Goal: Complete application form

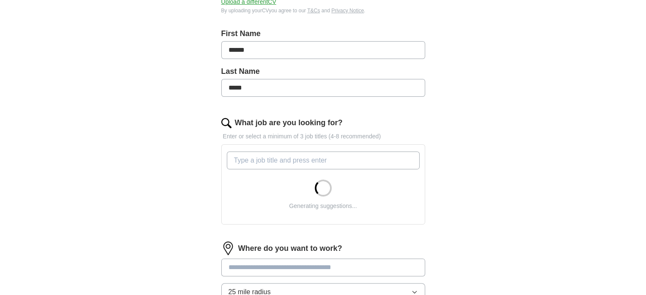
scroll to position [168, 0]
click at [284, 160] on input "What job are you looking for?" at bounding box center [323, 161] width 193 height 18
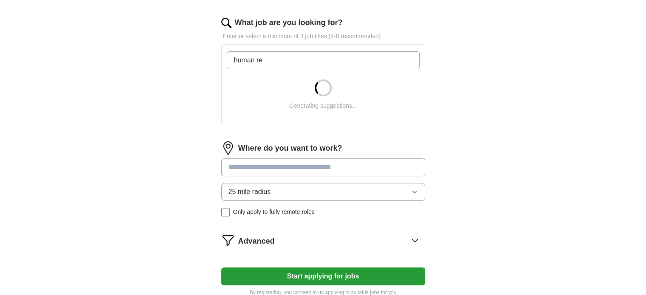
scroll to position [268, 0]
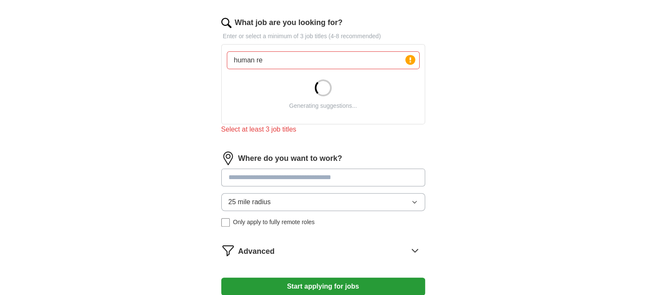
click at [253, 166] on div "Where do you want to work? 25 mile radius Only apply to fully remote roles" at bounding box center [323, 193] width 204 height 82
click at [277, 61] on input "human re" at bounding box center [323, 60] width 193 height 18
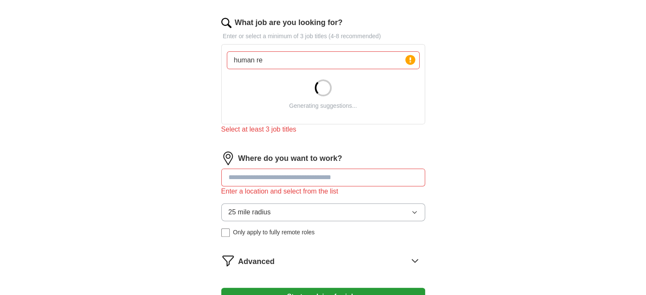
click at [326, 95] on div at bounding box center [323, 88] width 24 height 24
click at [326, 95] on div at bounding box center [322, 87] width 17 height 17
click at [330, 71] on div "human re Press return to add title Generating suggestions..." at bounding box center [323, 84] width 196 height 73
click at [312, 61] on input "human re" at bounding box center [323, 60] width 193 height 18
type input "h"
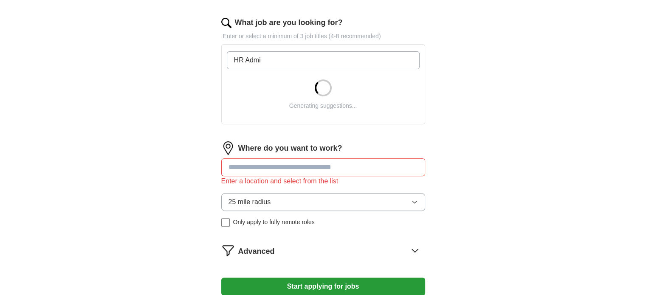
type input "HR Admin"
click at [299, 62] on input "What job are you looking for?" at bounding box center [323, 60] width 193 height 18
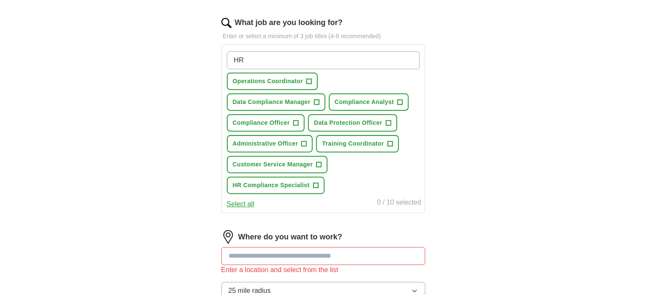
type input "H"
type input "h"
type input "HR Assistant"
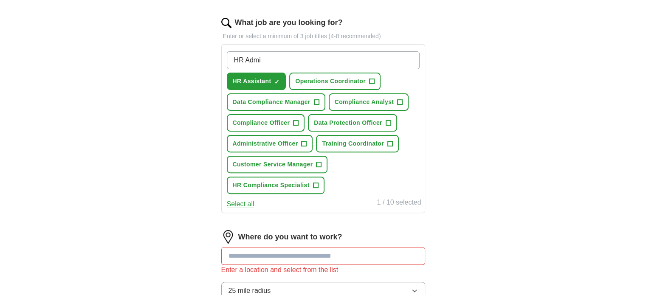
type input "HR Admin"
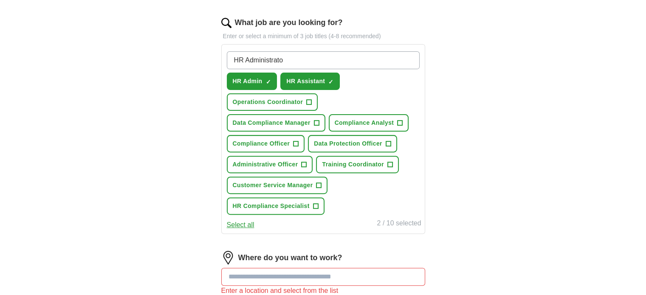
type input "HR Administrator"
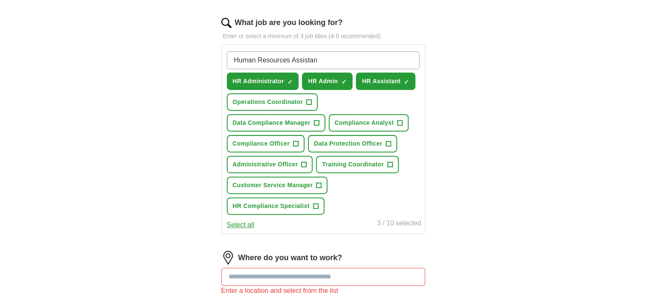
type input "Human Resources Assistant"
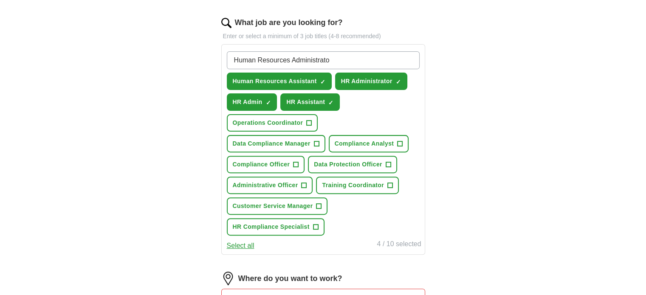
type input "Human Resources Administrator"
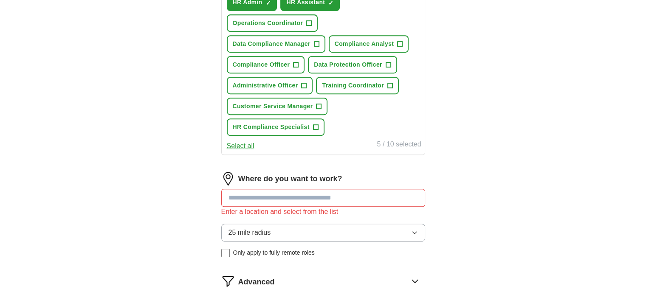
scroll to position [391, 0]
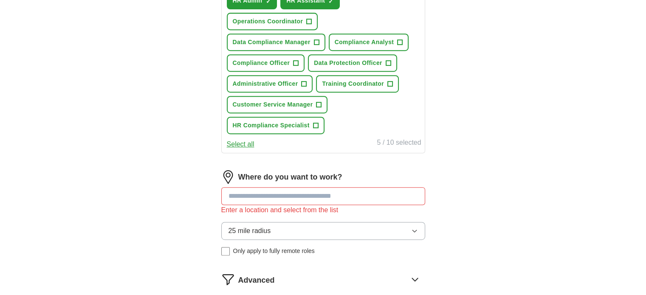
click at [279, 187] on input at bounding box center [323, 196] width 204 height 18
type input "******"
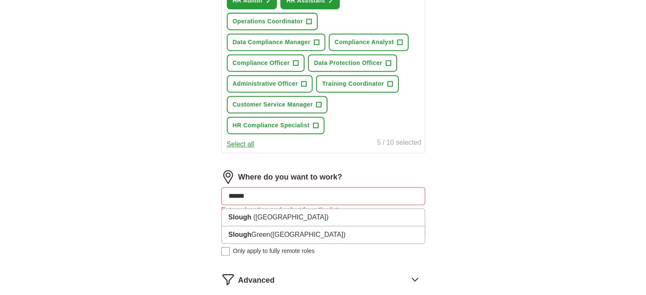
click at [271, 187] on input "******" at bounding box center [323, 196] width 204 height 18
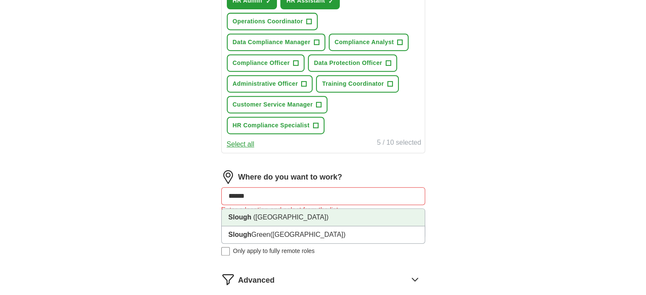
click at [262, 214] on span "([GEOGRAPHIC_DATA])" at bounding box center [290, 217] width 75 height 7
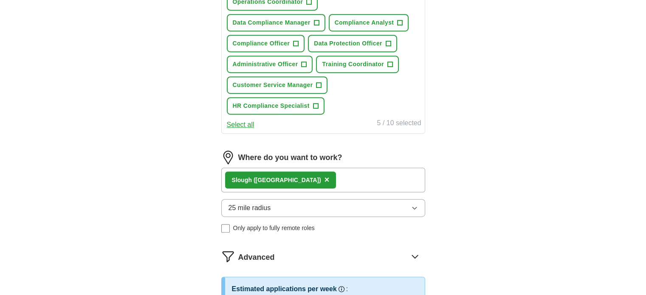
scroll to position [408, 0]
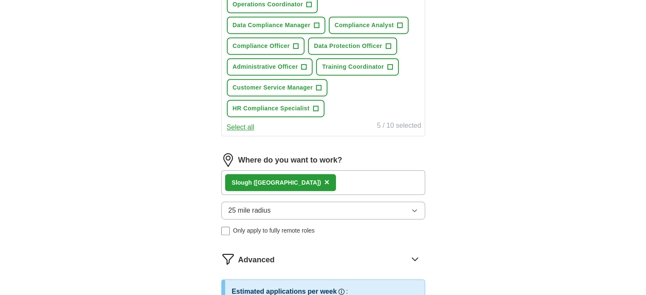
click at [324, 178] on span "×" at bounding box center [326, 182] width 5 height 9
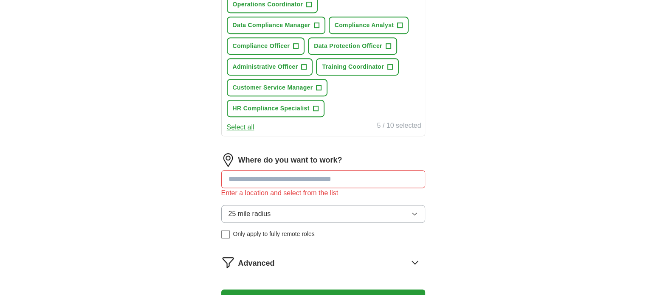
click at [285, 170] on input at bounding box center [323, 179] width 204 height 18
type input "******"
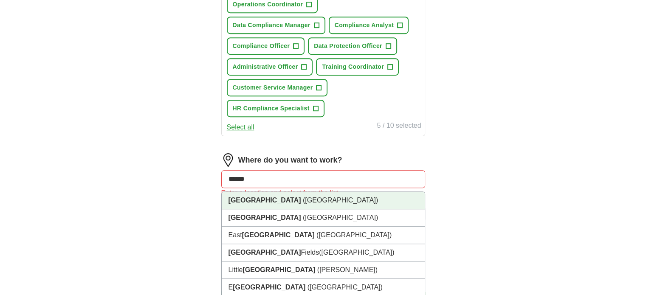
click at [271, 192] on li "[GEOGRAPHIC_DATA] ([GEOGRAPHIC_DATA])" at bounding box center [323, 200] width 203 height 17
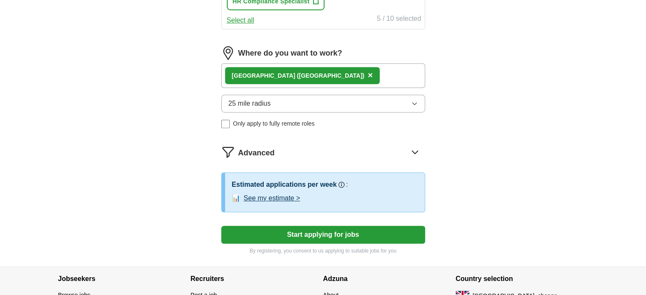
scroll to position [533, 0]
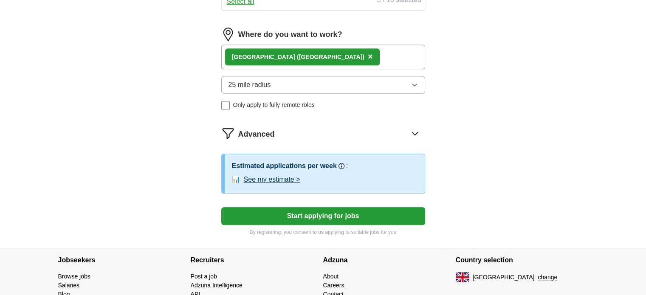
click at [284, 175] on button "See my estimate >" at bounding box center [272, 180] width 56 height 10
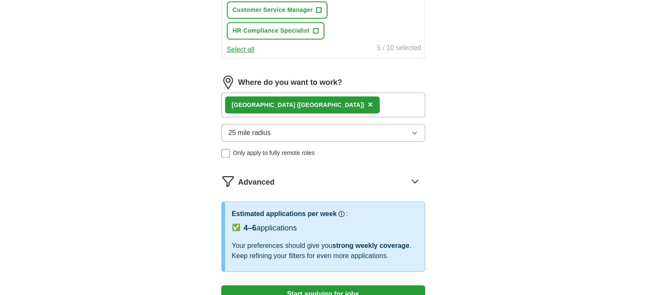
scroll to position [467, 0]
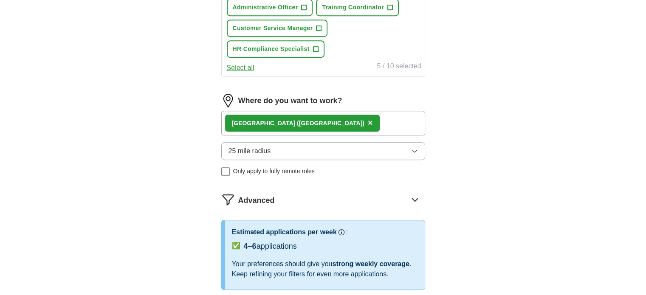
click at [260, 146] on span "25 mile radius" at bounding box center [249, 151] width 42 height 10
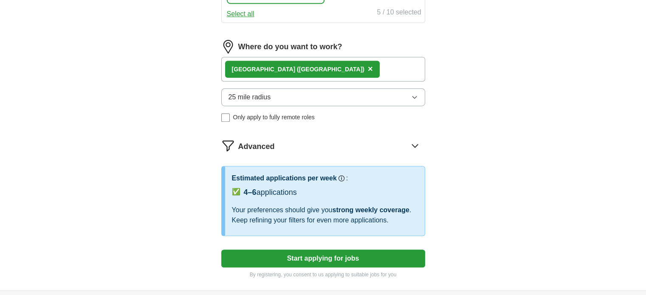
click at [307, 250] on button "Start applying for jobs" at bounding box center [323, 259] width 204 height 18
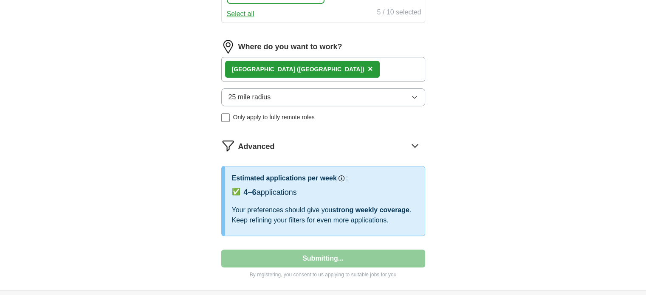
select select "**"
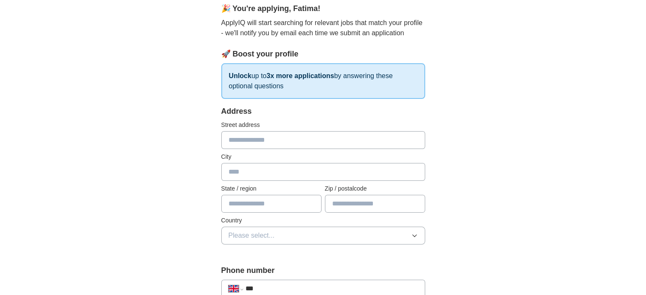
scroll to position [108, 0]
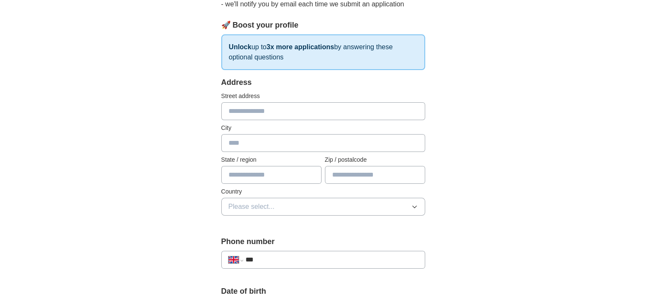
click at [260, 107] on input "text" at bounding box center [323, 111] width 204 height 18
type input "**********"
type input "******"
type input "*********"
type input "*******"
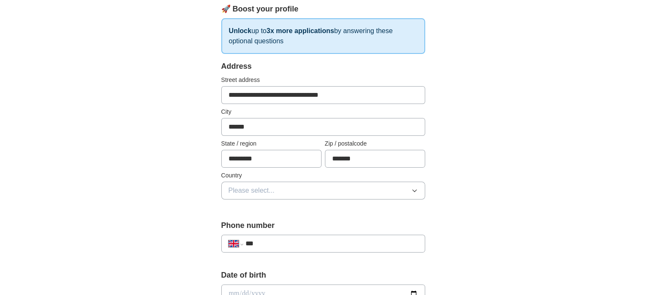
scroll to position [125, 0]
click at [245, 197] on button "Please select..." at bounding box center [323, 190] width 204 height 18
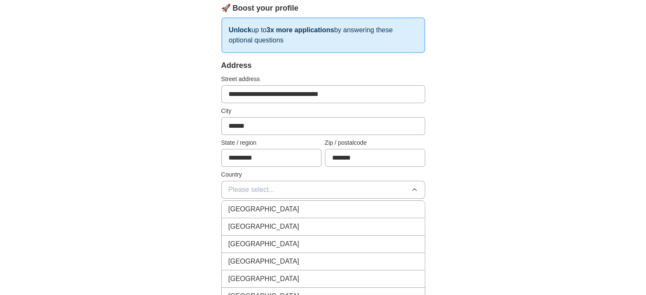
click at [257, 202] on li "[GEOGRAPHIC_DATA]" at bounding box center [323, 209] width 203 height 17
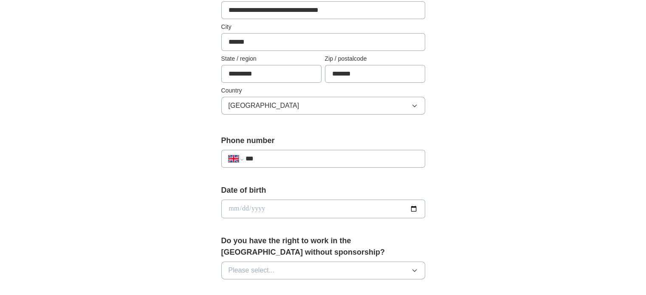
scroll to position [210, 0]
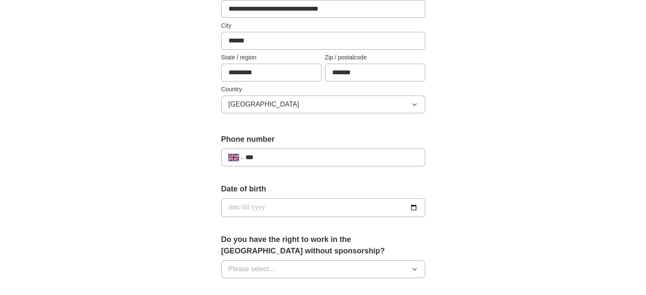
click at [277, 158] on input "***" at bounding box center [331, 157] width 172 height 10
type input "**********"
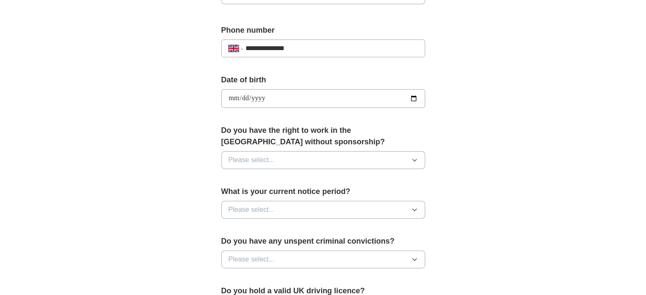
click at [248, 167] on button "Please select..." at bounding box center [323, 160] width 204 height 18
drag, startPoint x: 241, startPoint y: 187, endPoint x: 232, endPoint y: 177, distance: 13.9
click at [232, 177] on ul "Yes No" at bounding box center [323, 189] width 204 height 36
click at [232, 177] on span "Yes" at bounding box center [233, 180] width 11 height 10
click at [248, 208] on span "Please select..." at bounding box center [251, 210] width 46 height 10
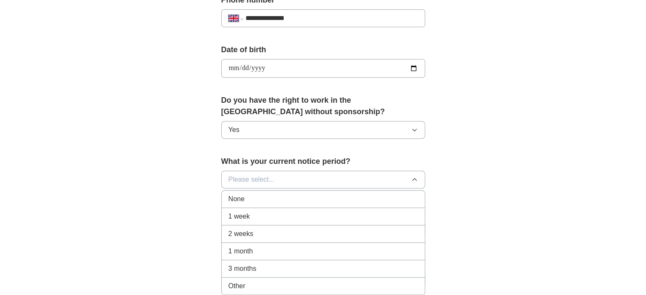
click at [240, 234] on span "2 weeks" at bounding box center [240, 234] width 25 height 10
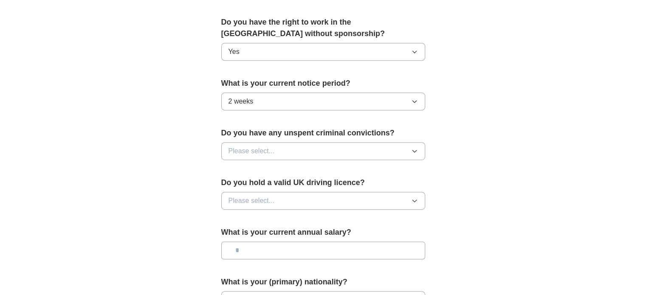
scroll to position [444, 0]
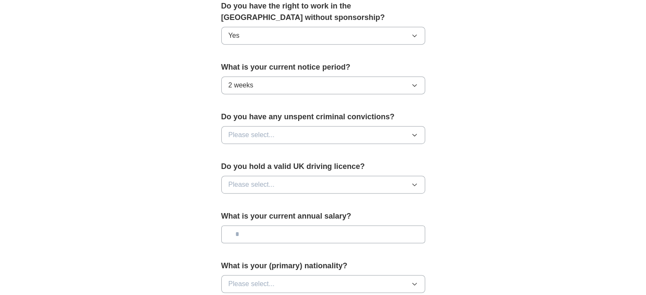
click at [255, 136] on span "Please select..." at bounding box center [251, 135] width 46 height 10
click at [237, 169] on div "No" at bounding box center [322, 172] width 189 height 10
click at [248, 182] on span "Please select..." at bounding box center [251, 185] width 46 height 10
click at [238, 217] on div "No" at bounding box center [322, 222] width 189 height 10
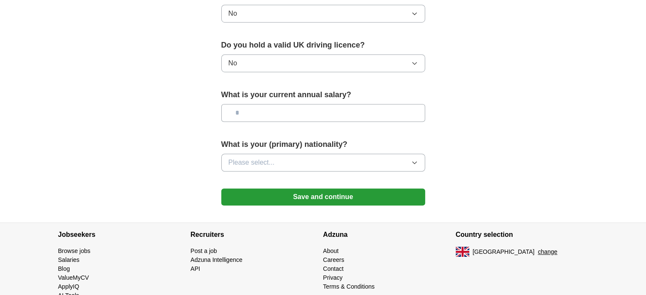
scroll to position [566, 0]
click at [271, 104] on input "text" at bounding box center [323, 113] width 204 height 18
click at [287, 110] on input "text" at bounding box center [323, 113] width 204 height 18
click at [260, 110] on input "text" at bounding box center [323, 113] width 204 height 18
type input "*******"
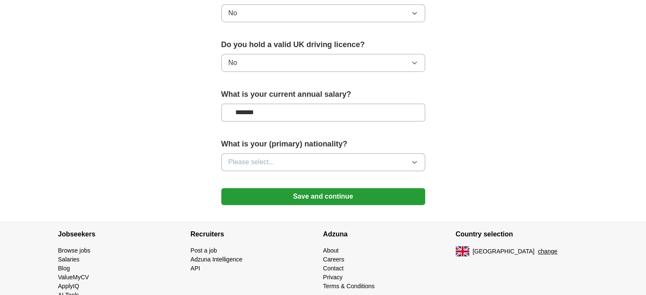
click at [253, 158] on span "Please select..." at bounding box center [251, 162] width 46 height 10
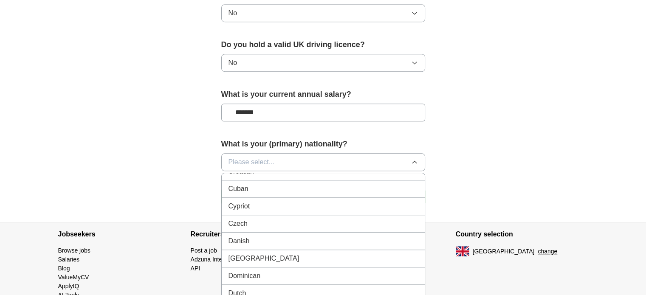
scroll to position [777, 0]
click at [241, 288] on span "Dutch" at bounding box center [237, 293] width 18 height 10
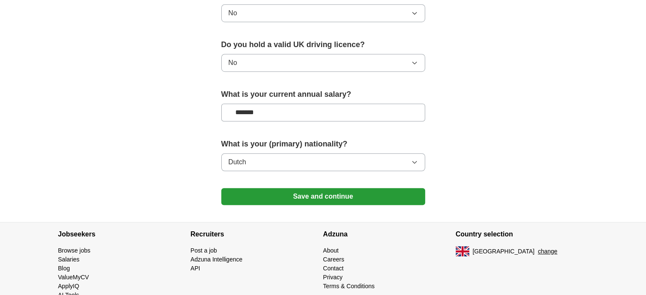
click at [281, 202] on button "Save and continue" at bounding box center [323, 196] width 204 height 17
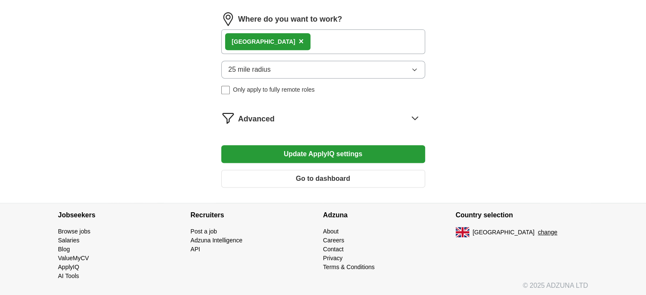
scroll to position [398, 0]
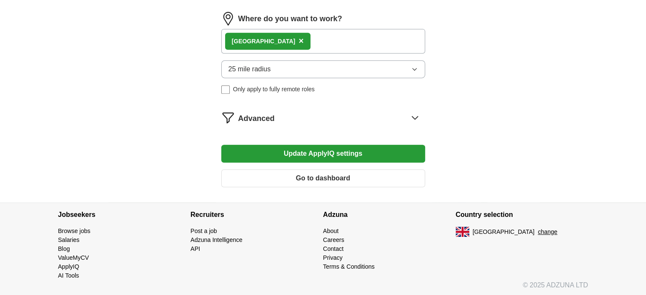
click at [272, 115] on span "Advanced" at bounding box center [256, 118] width 37 height 11
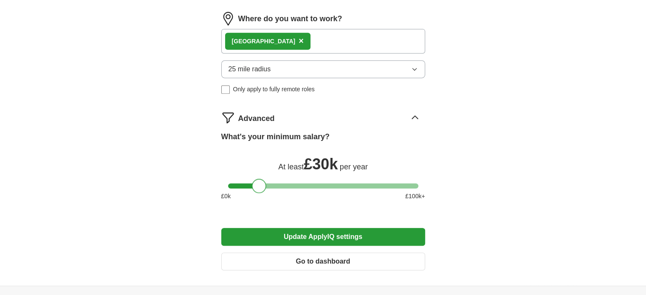
drag, startPoint x: 236, startPoint y: 183, endPoint x: 260, endPoint y: 187, distance: 24.7
click at [260, 187] on div at bounding box center [259, 186] width 14 height 14
drag, startPoint x: 260, startPoint y: 187, endPoint x: 254, endPoint y: 187, distance: 5.9
click at [254, 187] on div at bounding box center [250, 186] width 14 height 14
click at [253, 188] on div at bounding box center [250, 186] width 14 height 14
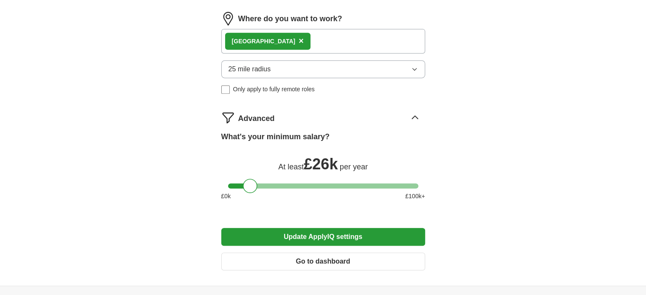
click at [336, 237] on button "Update ApplyIQ settings" at bounding box center [323, 237] width 204 height 18
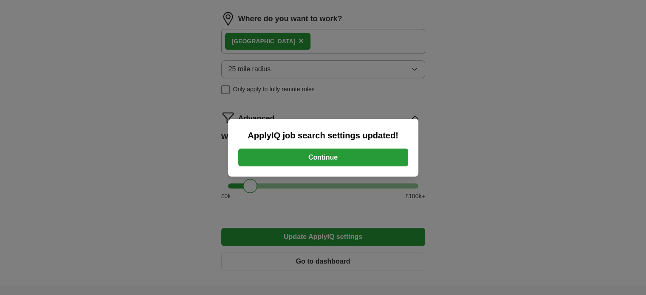
click at [304, 158] on button "Continue" at bounding box center [323, 158] width 170 height 18
